Goal: Task Accomplishment & Management: Manage account settings

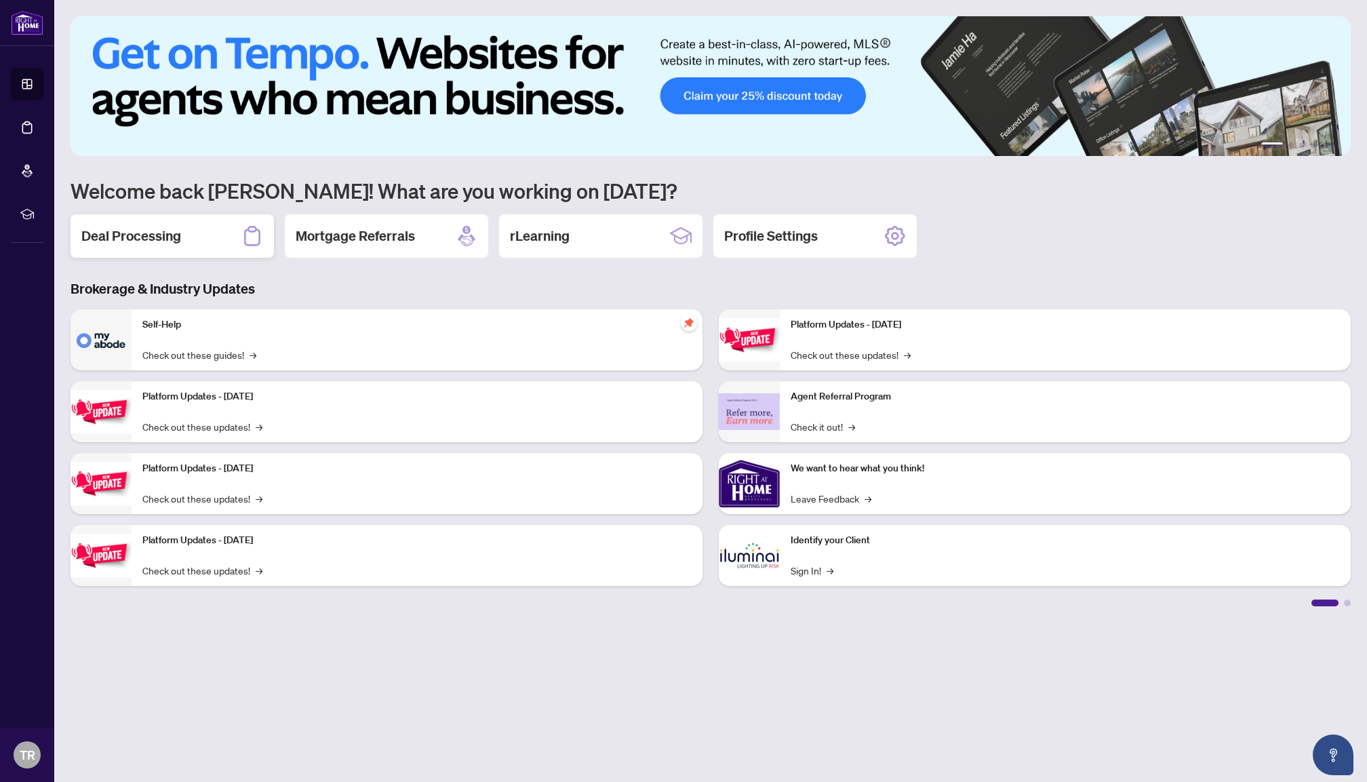
click at [247, 233] on icon at bounding box center [252, 236] width 22 height 22
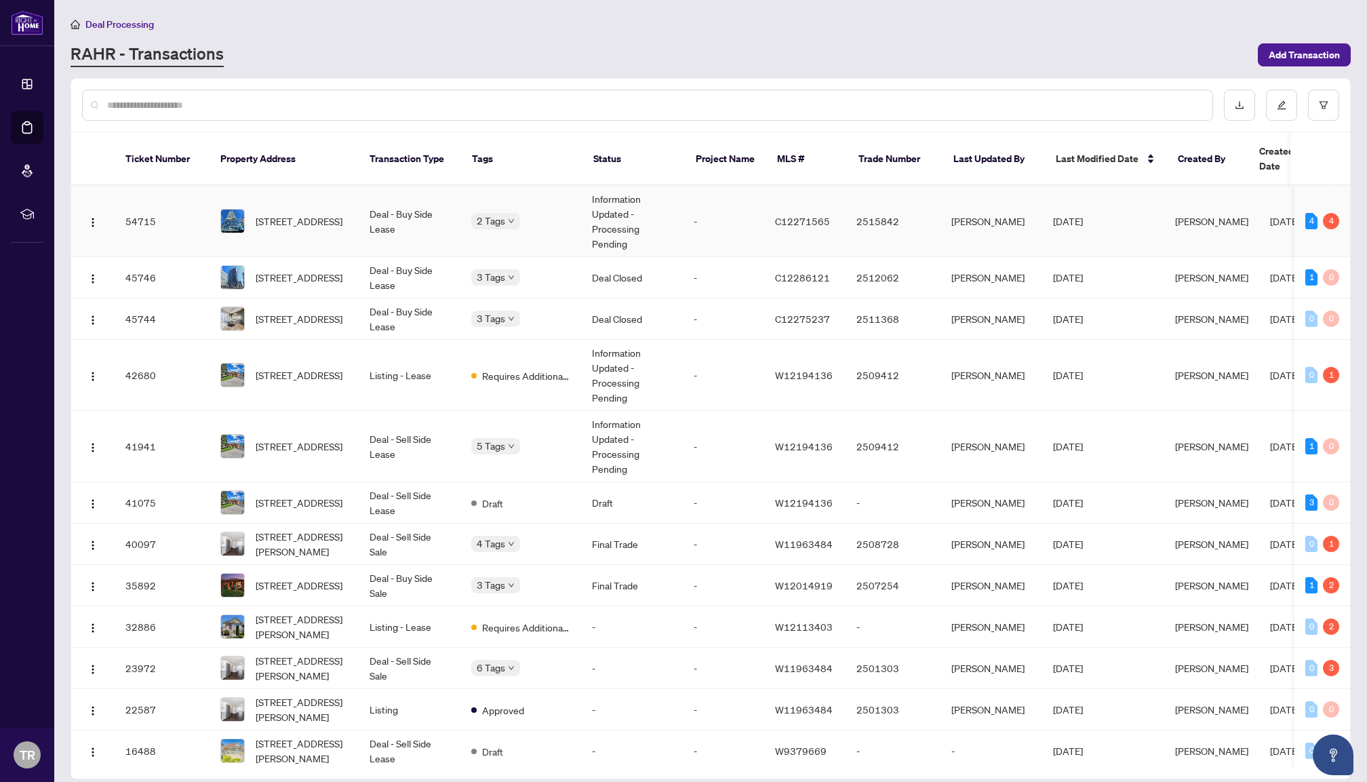
click at [728, 218] on td "-" at bounding box center [723, 221] width 81 height 71
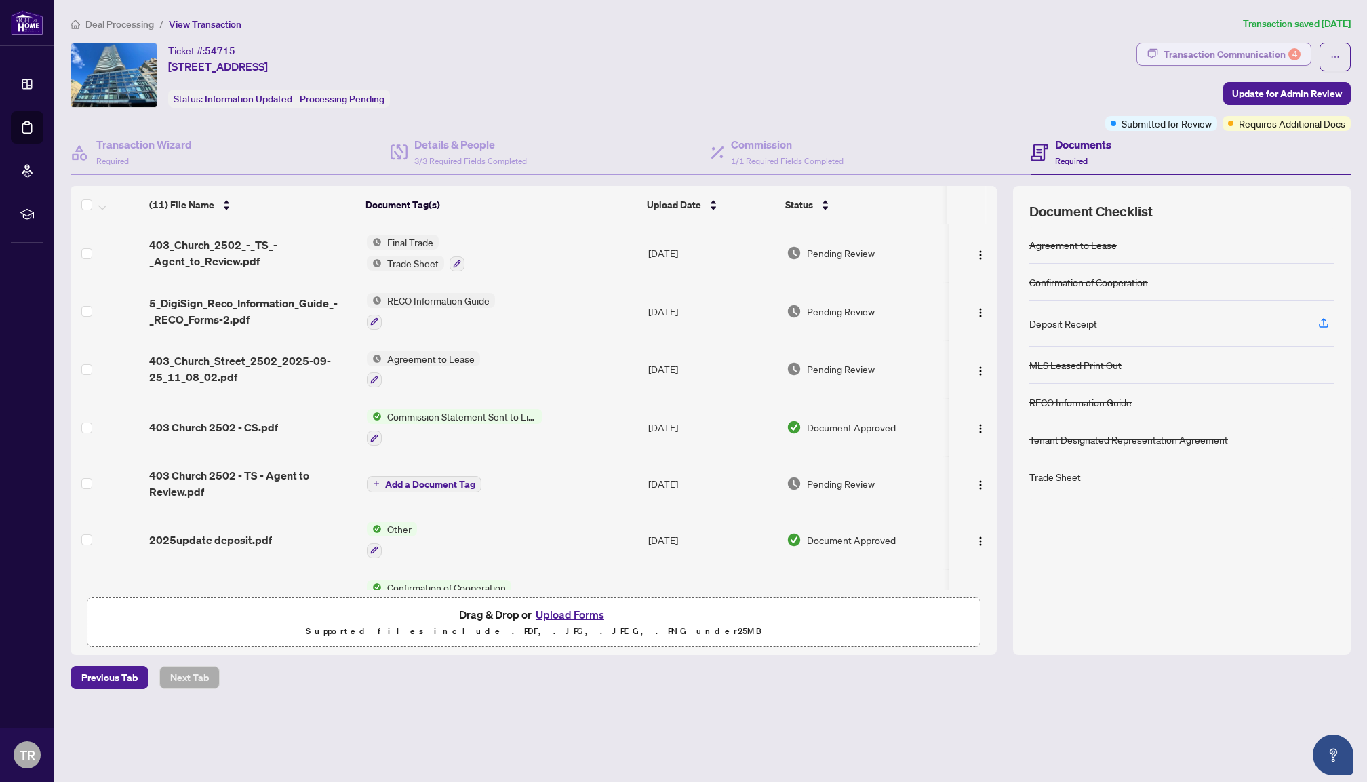
click at [1211, 58] on div "Transaction Communication 4" at bounding box center [1232, 54] width 137 height 22
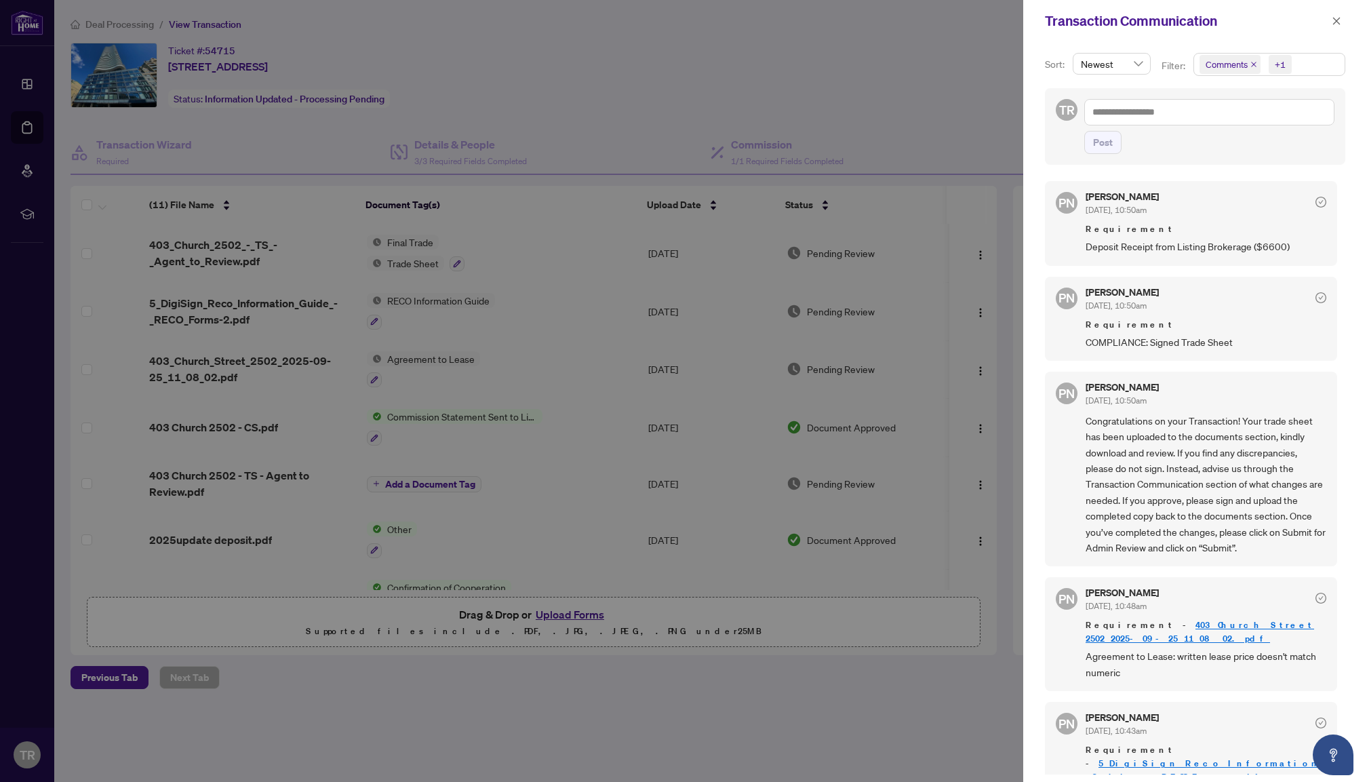
click at [918, 80] on div at bounding box center [683, 391] width 1367 height 782
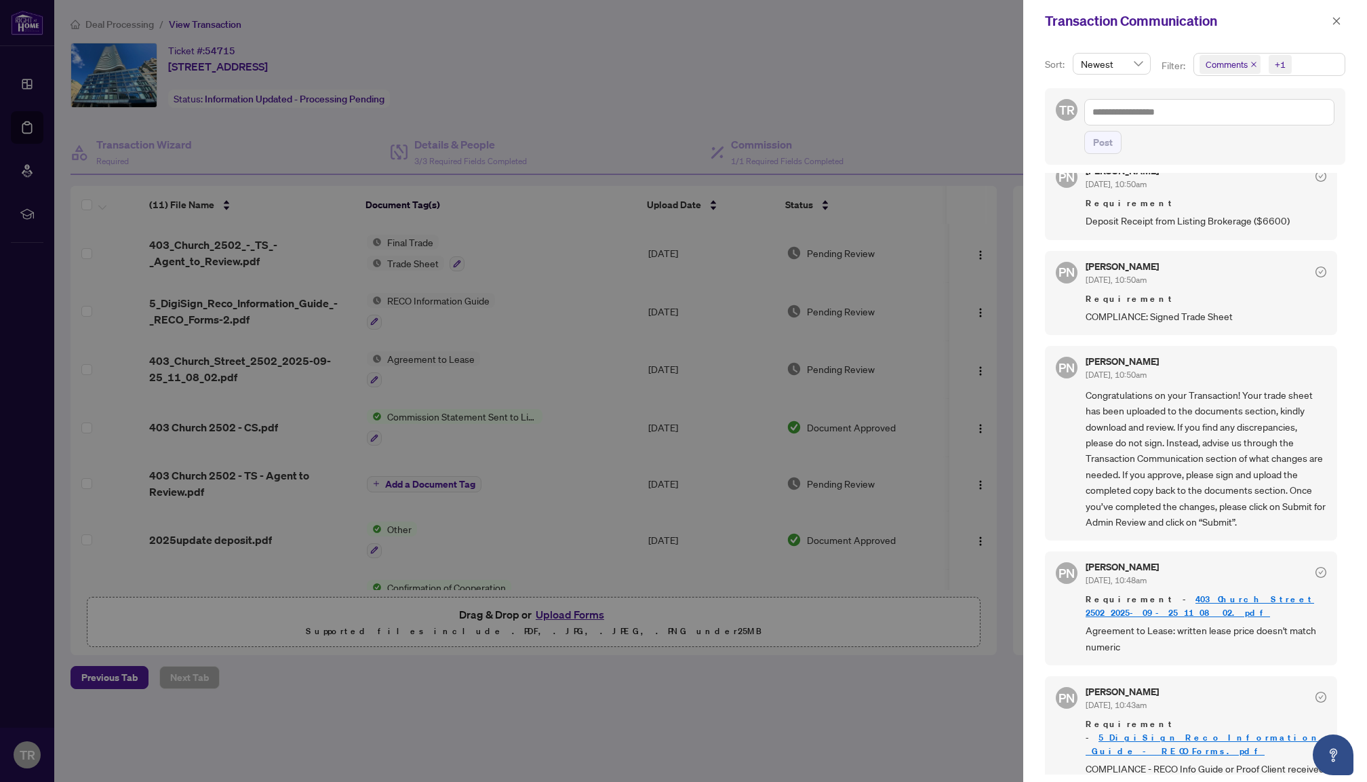
scroll to position [25, 0]
click at [858, 28] on div at bounding box center [683, 391] width 1367 height 782
click at [1335, 31] on div "Transaction Communication" at bounding box center [1195, 21] width 344 height 42
click at [1333, 20] on icon "close" at bounding box center [1336, 20] width 9 height 9
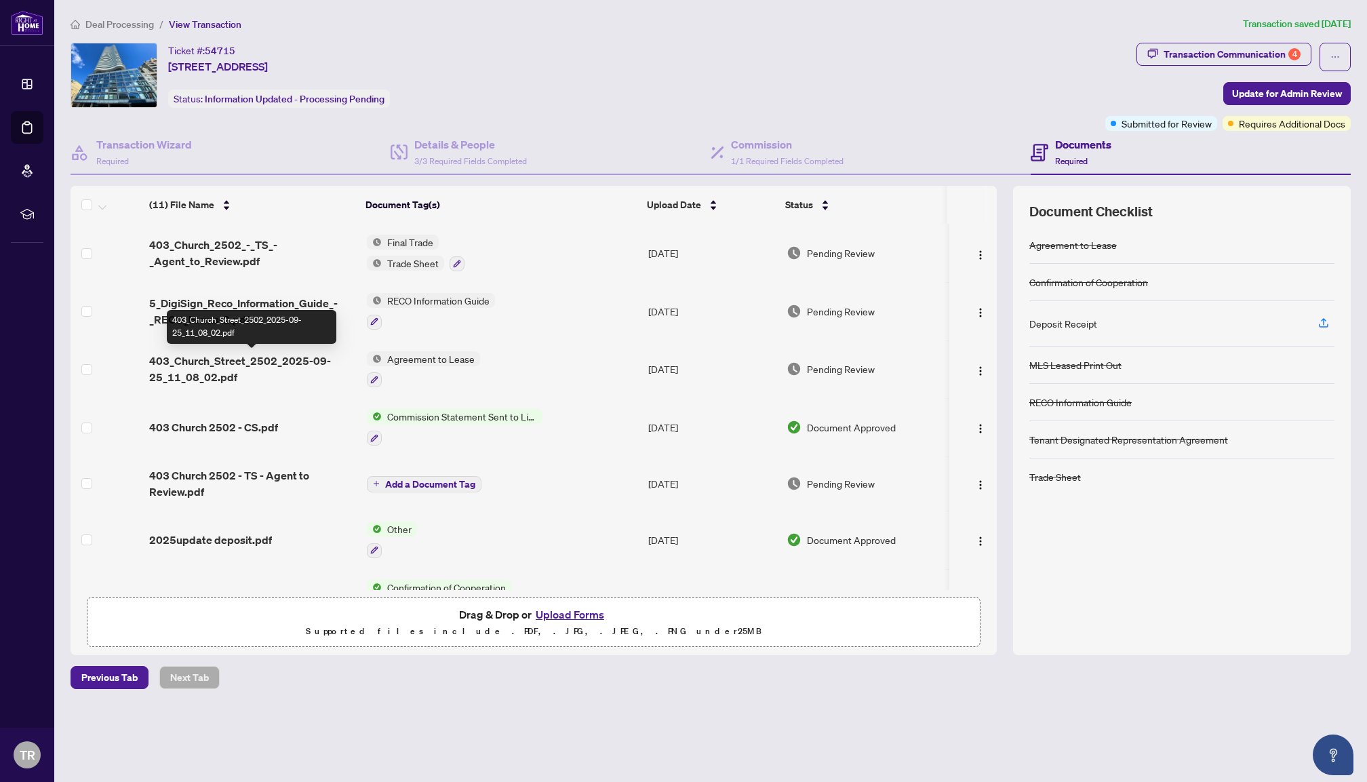
scroll to position [0, 0]
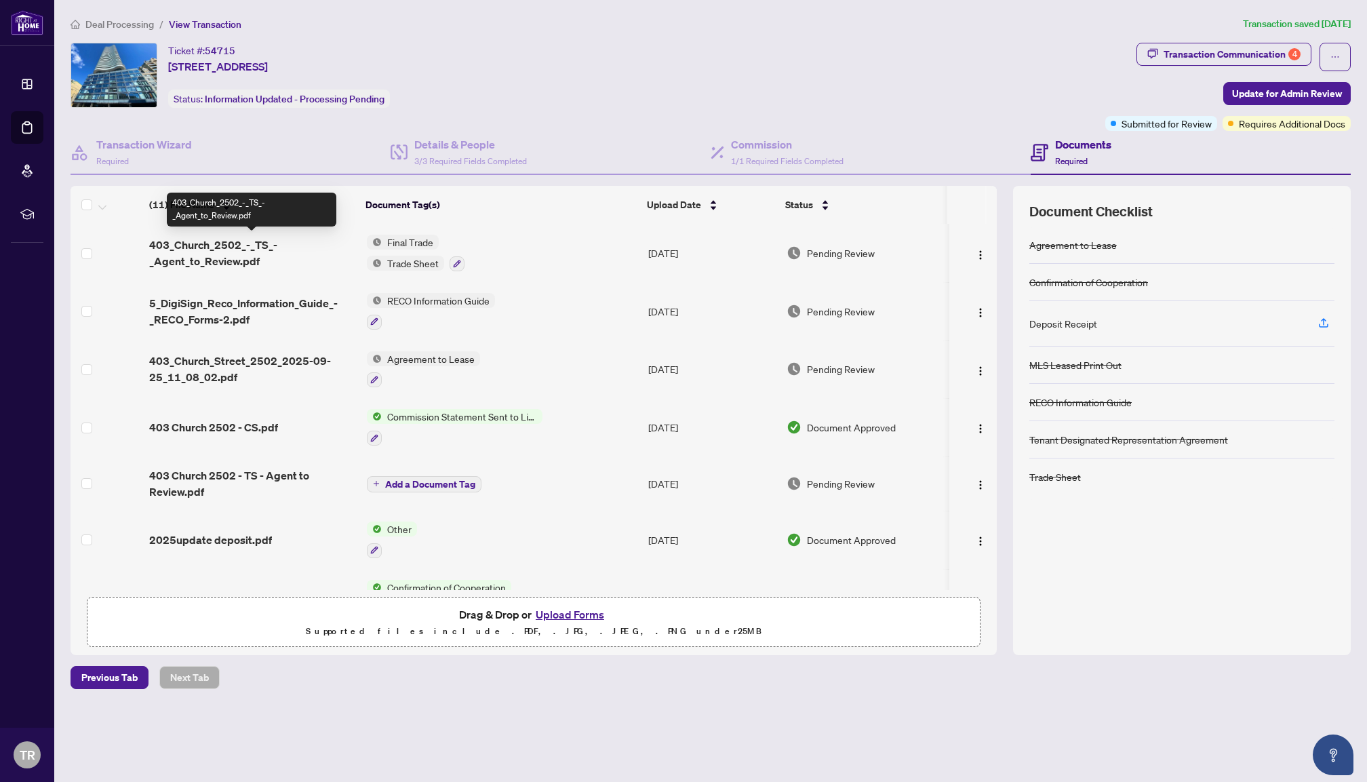
click at [252, 254] on span "403_Church_2502_-_TS_-_Agent_to_Review.pdf" at bounding box center [252, 253] width 207 height 33
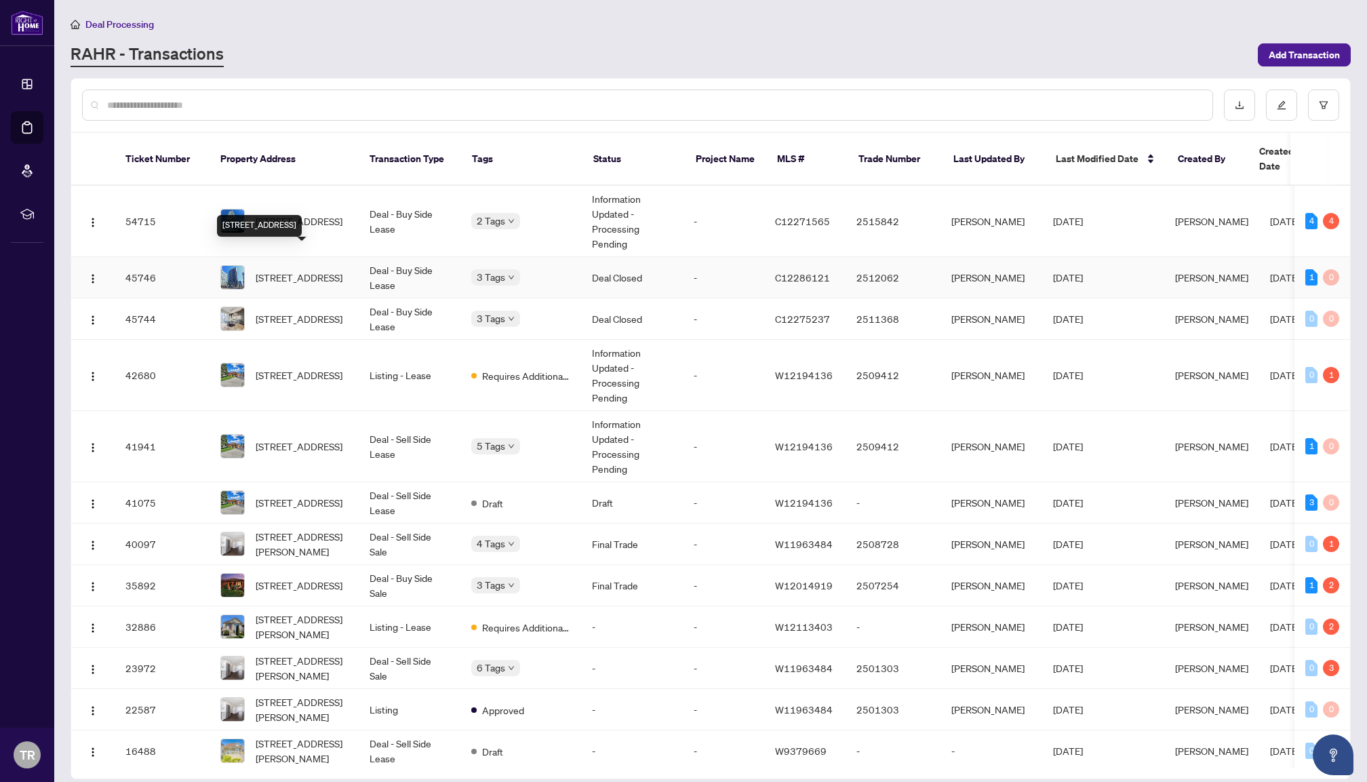
drag, startPoint x: 300, startPoint y: 264, endPoint x: 300, endPoint y: 256, distance: 8.1
click at [300, 270] on span "2311-300 Front St, Toronto, Ontario M5V 0E9, Canada" at bounding box center [299, 277] width 87 height 15
